Goal: Complete application form: Complete application form

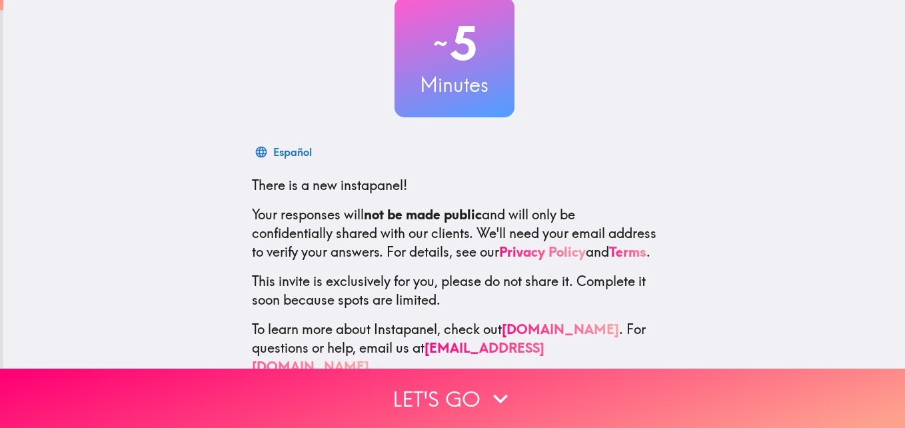
scroll to position [127, 0]
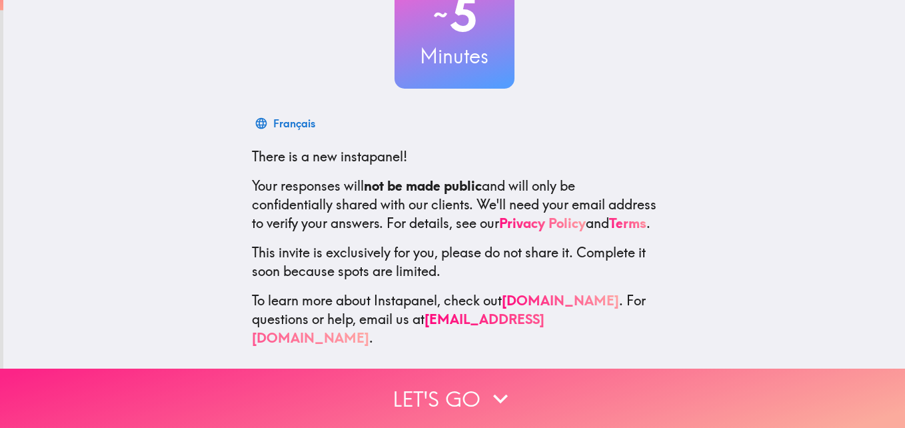
click at [480, 385] on button "Let's go" at bounding box center [452, 398] width 905 height 59
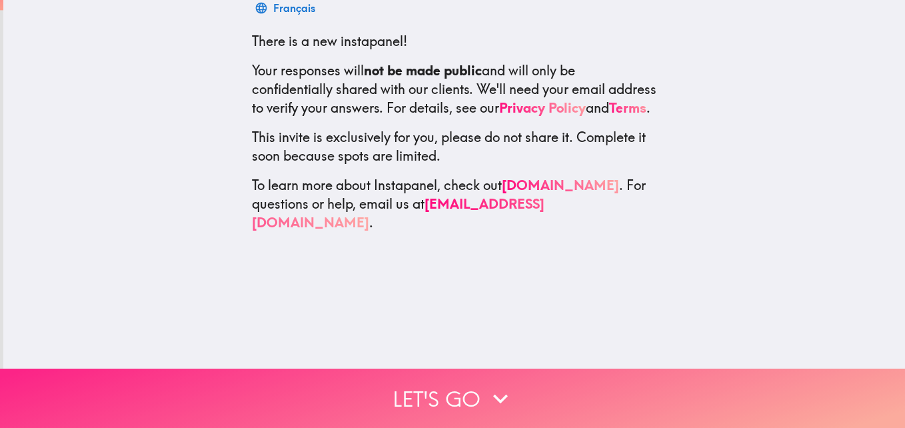
scroll to position [0, 0]
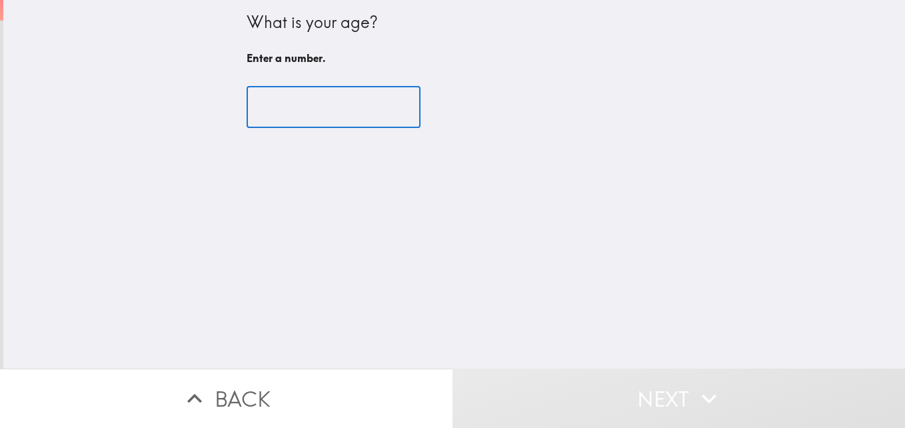
click at [355, 120] on input "number" at bounding box center [334, 107] width 174 height 41
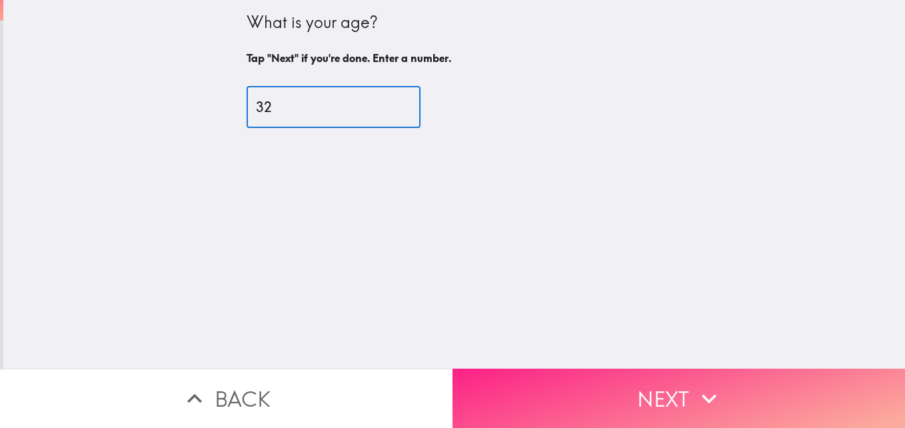
type input "32"
click at [558, 375] on button "Next" at bounding box center [679, 398] width 453 height 59
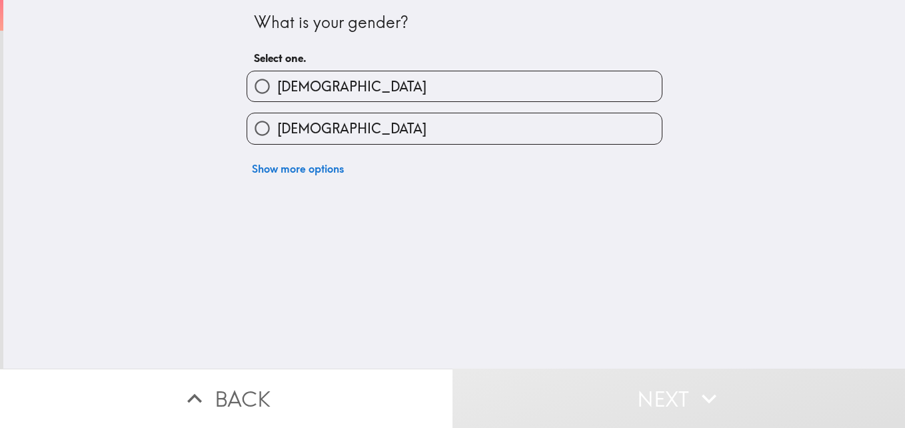
click at [351, 122] on label "[DEMOGRAPHIC_DATA]" at bounding box center [454, 128] width 415 height 30
click at [277, 122] on input "[DEMOGRAPHIC_DATA]" at bounding box center [262, 128] width 30 height 30
radio input "true"
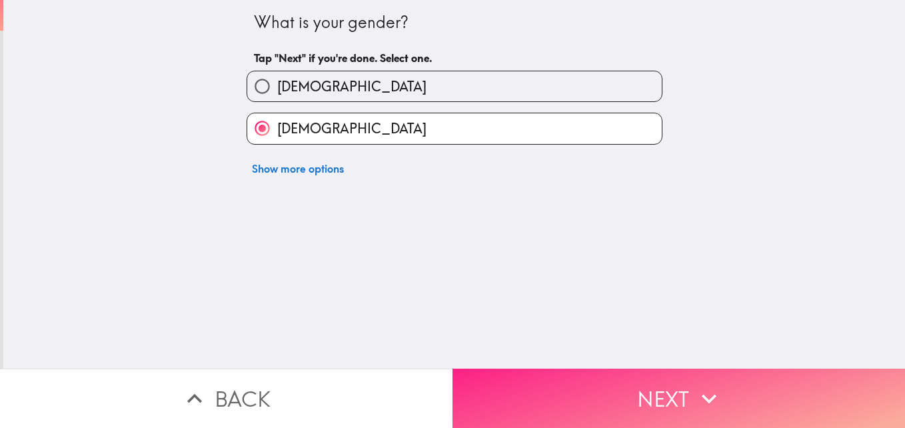
click at [537, 370] on button "Next" at bounding box center [679, 398] width 453 height 59
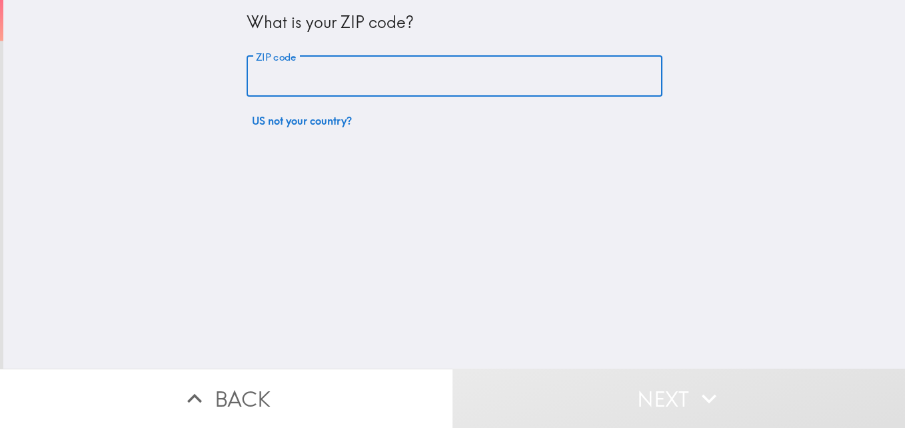
click at [347, 70] on input "ZIP code" at bounding box center [455, 76] width 416 height 41
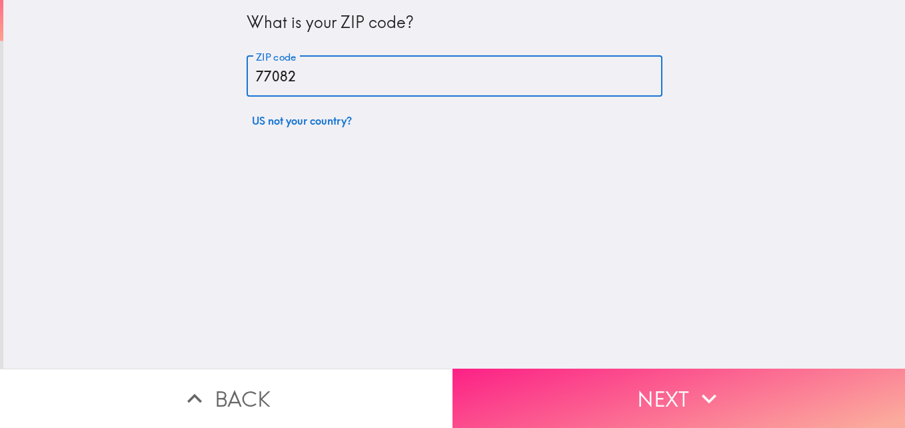
type input "77082"
click at [623, 399] on button "Next" at bounding box center [679, 398] width 453 height 59
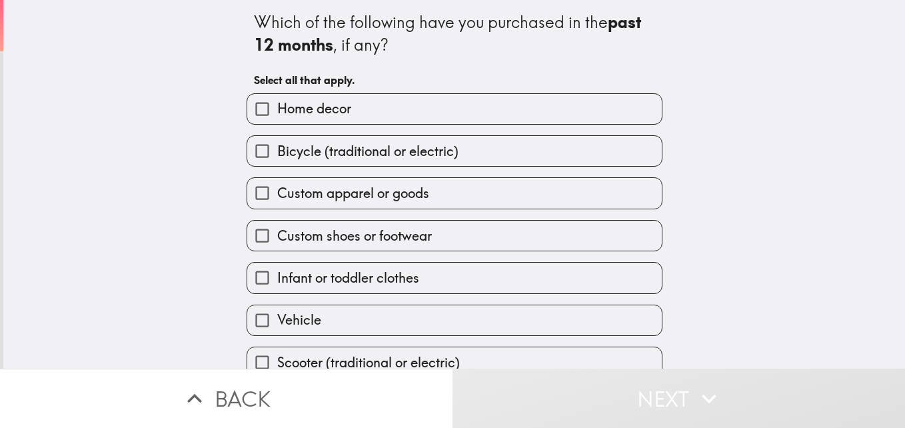
click at [514, 113] on label "Home decor" at bounding box center [454, 109] width 415 height 30
click at [277, 113] on input "Home decor" at bounding box center [262, 109] width 30 height 30
checkbox input "true"
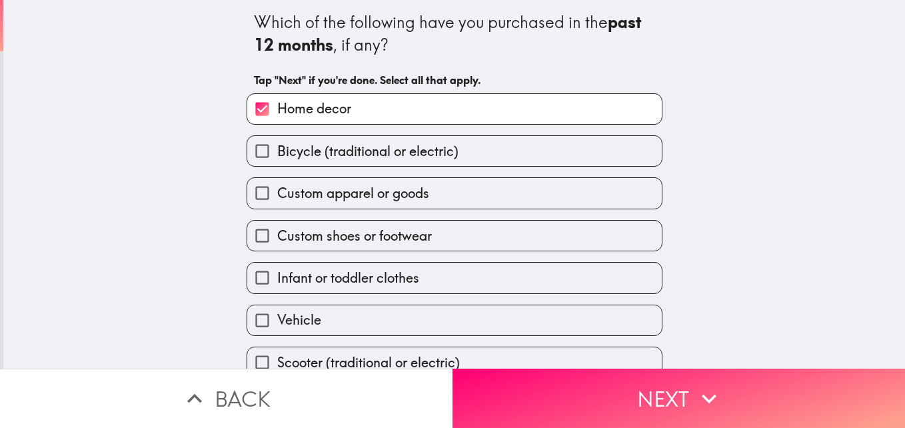
click at [511, 135] on div "Bicycle (traditional or electric)" at bounding box center [449, 146] width 427 height 42
click at [495, 146] on label "Bicycle (traditional or electric)" at bounding box center [454, 151] width 415 height 30
click at [277, 146] on input "Bicycle (traditional or electric)" at bounding box center [262, 151] width 30 height 30
checkbox input "true"
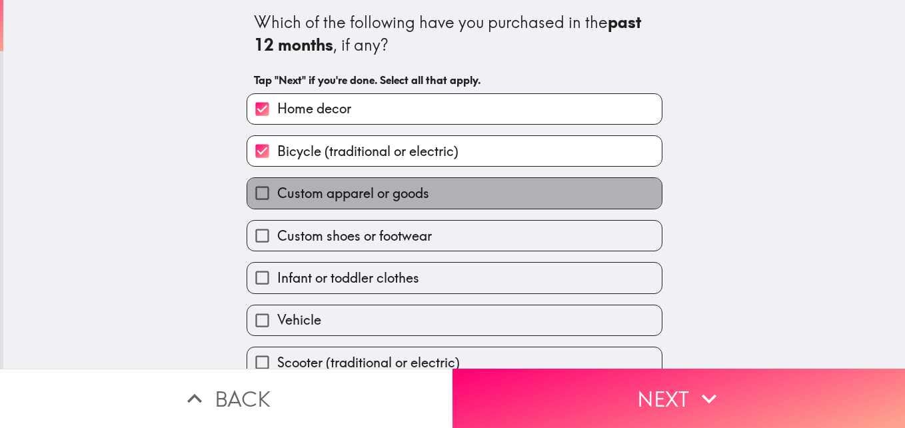
click at [493, 187] on label "Custom apparel or goods" at bounding box center [454, 193] width 415 height 30
click at [277, 187] on input "Custom apparel or goods" at bounding box center [262, 193] width 30 height 30
checkbox input "true"
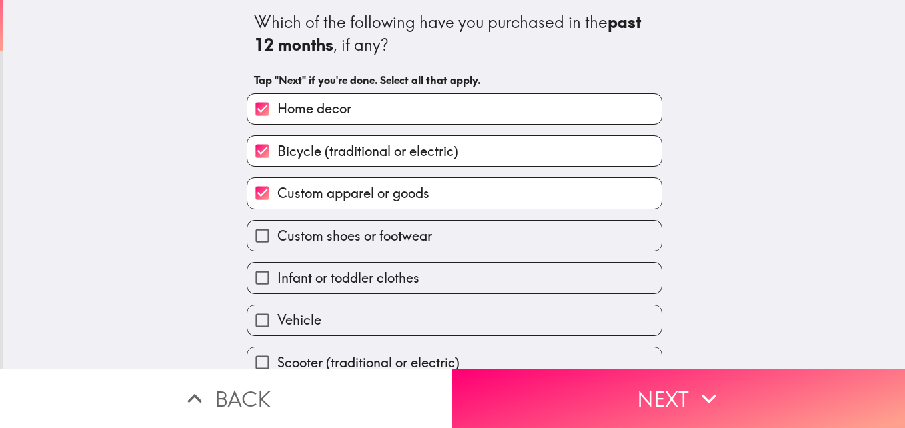
click at [492, 233] on label "Custom shoes or footwear" at bounding box center [454, 236] width 415 height 30
click at [277, 233] on input "Custom shoes or footwear" at bounding box center [262, 236] width 30 height 30
checkbox input "true"
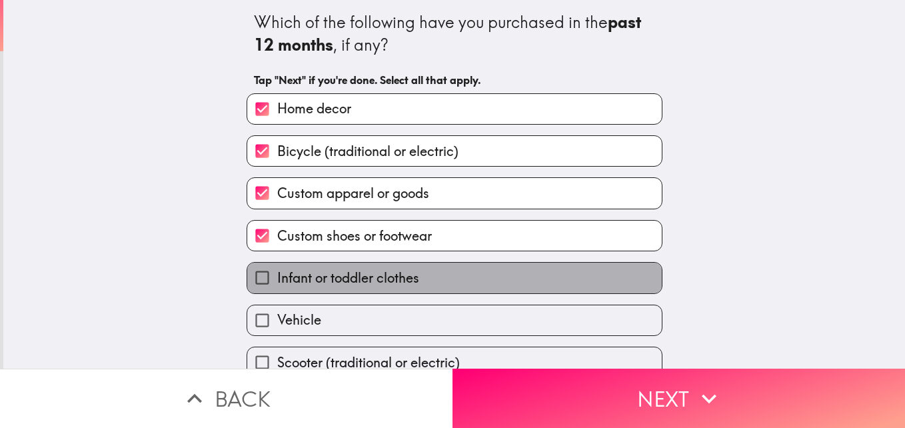
click at [494, 276] on label "Infant or toddler clothes" at bounding box center [454, 278] width 415 height 30
click at [277, 276] on input "Infant or toddler clothes" at bounding box center [262, 278] width 30 height 30
checkbox input "true"
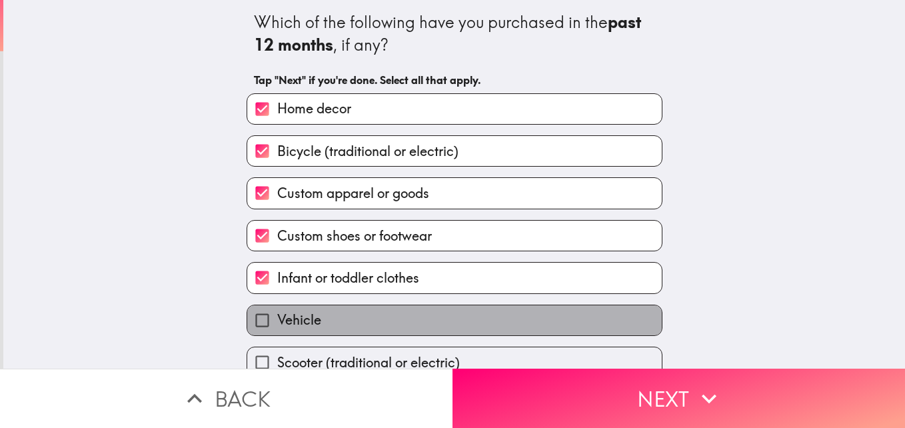
click at [465, 313] on label "Vehicle" at bounding box center [454, 320] width 415 height 30
click at [277, 313] on input "Vehicle" at bounding box center [262, 320] width 30 height 30
checkbox input "true"
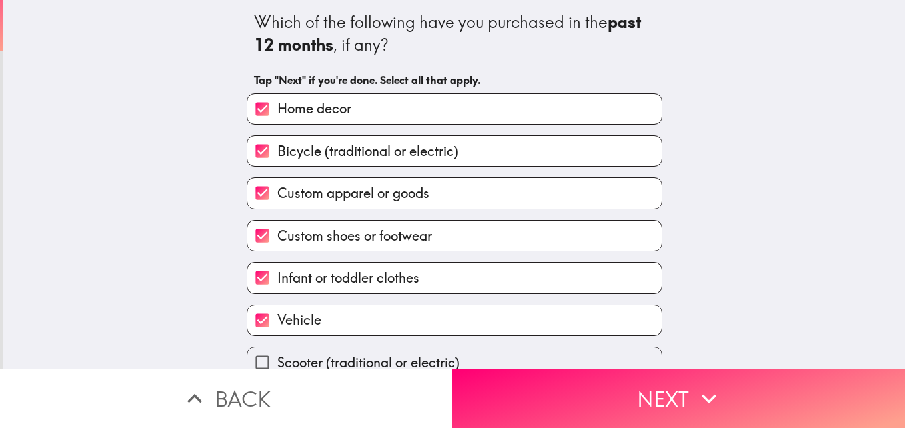
scroll to position [62, 0]
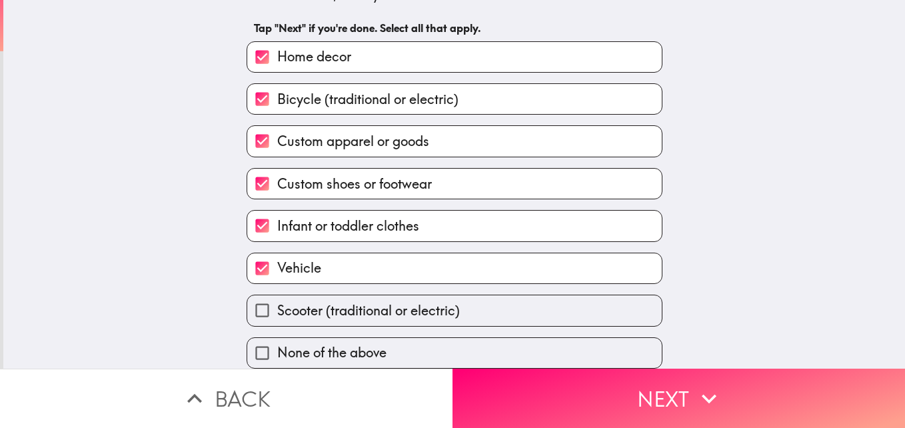
click at [505, 296] on label "Scooter (traditional or electric)" at bounding box center [454, 310] width 415 height 30
click at [277, 296] on input "Scooter (traditional or electric)" at bounding box center [262, 310] width 30 height 30
checkbox input "true"
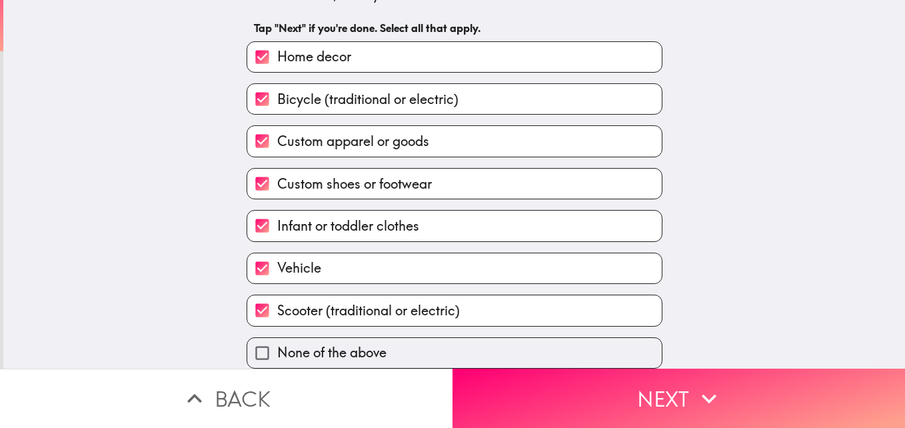
click at [475, 253] on label "Vehicle" at bounding box center [454, 268] width 415 height 30
click at [277, 253] on input "Vehicle" at bounding box center [262, 268] width 30 height 30
checkbox input "false"
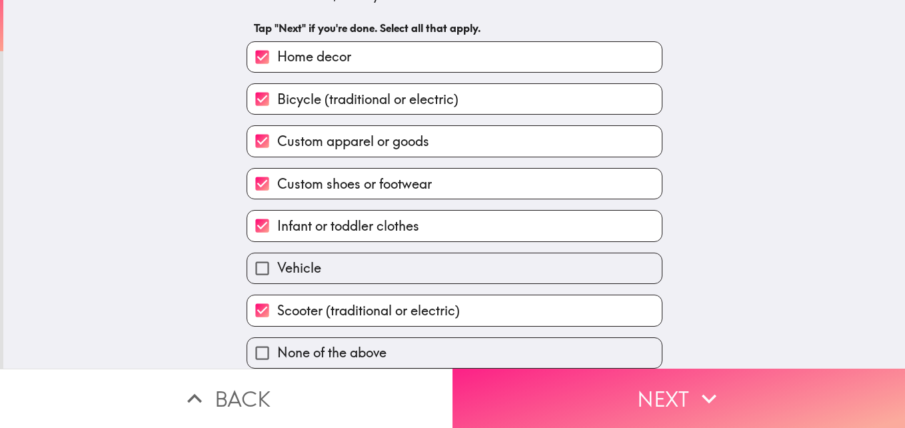
click at [623, 378] on button "Next" at bounding box center [679, 398] width 453 height 59
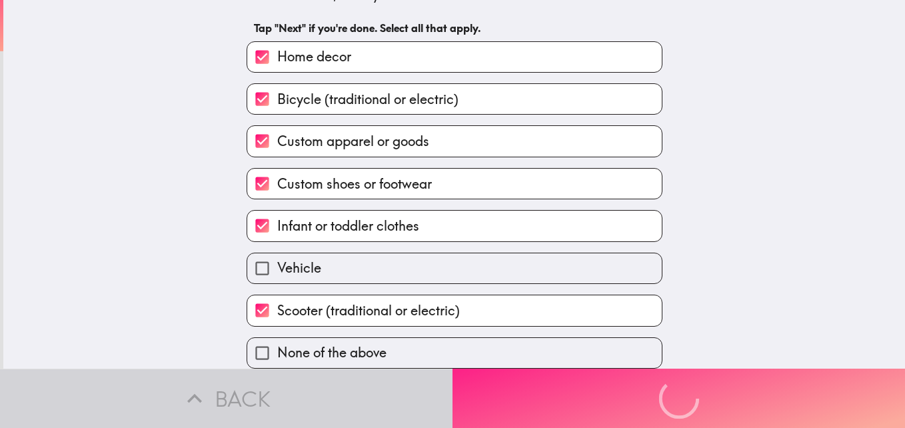
scroll to position [0, 0]
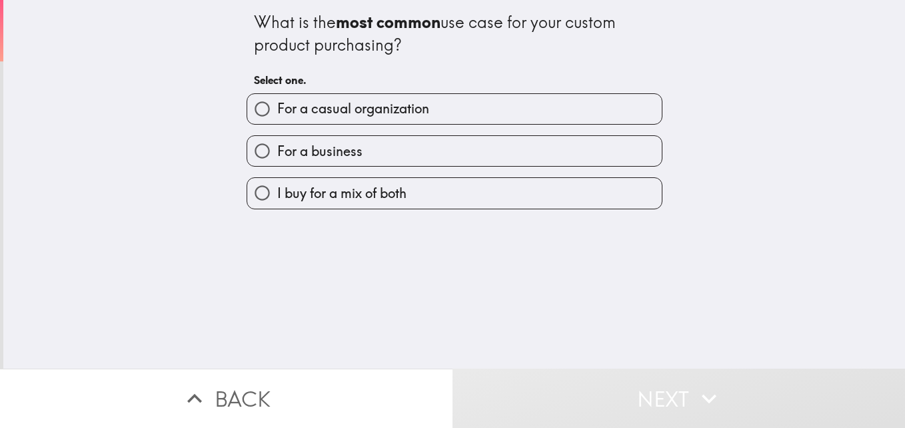
click at [539, 195] on label "I buy for a mix of both" at bounding box center [454, 193] width 415 height 30
click at [277, 195] on input "I buy for a mix of both" at bounding box center [262, 193] width 30 height 30
radio input "true"
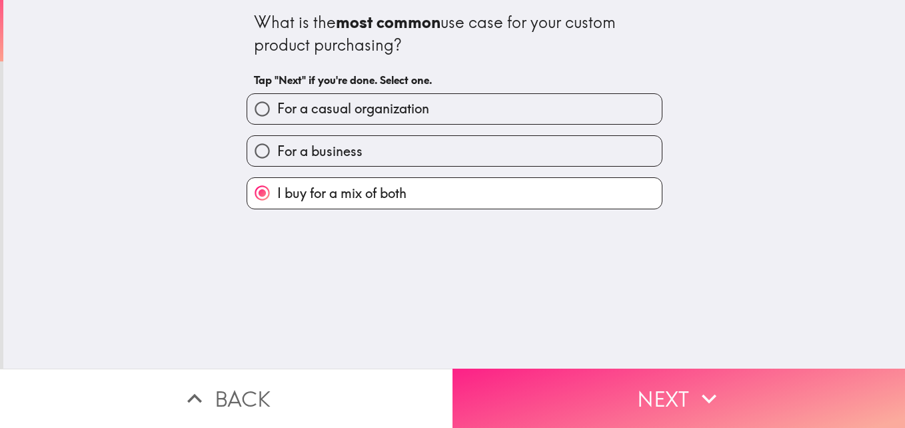
click at [630, 379] on button "Next" at bounding box center [679, 398] width 453 height 59
